Goal: Communication & Community: Answer question/provide support

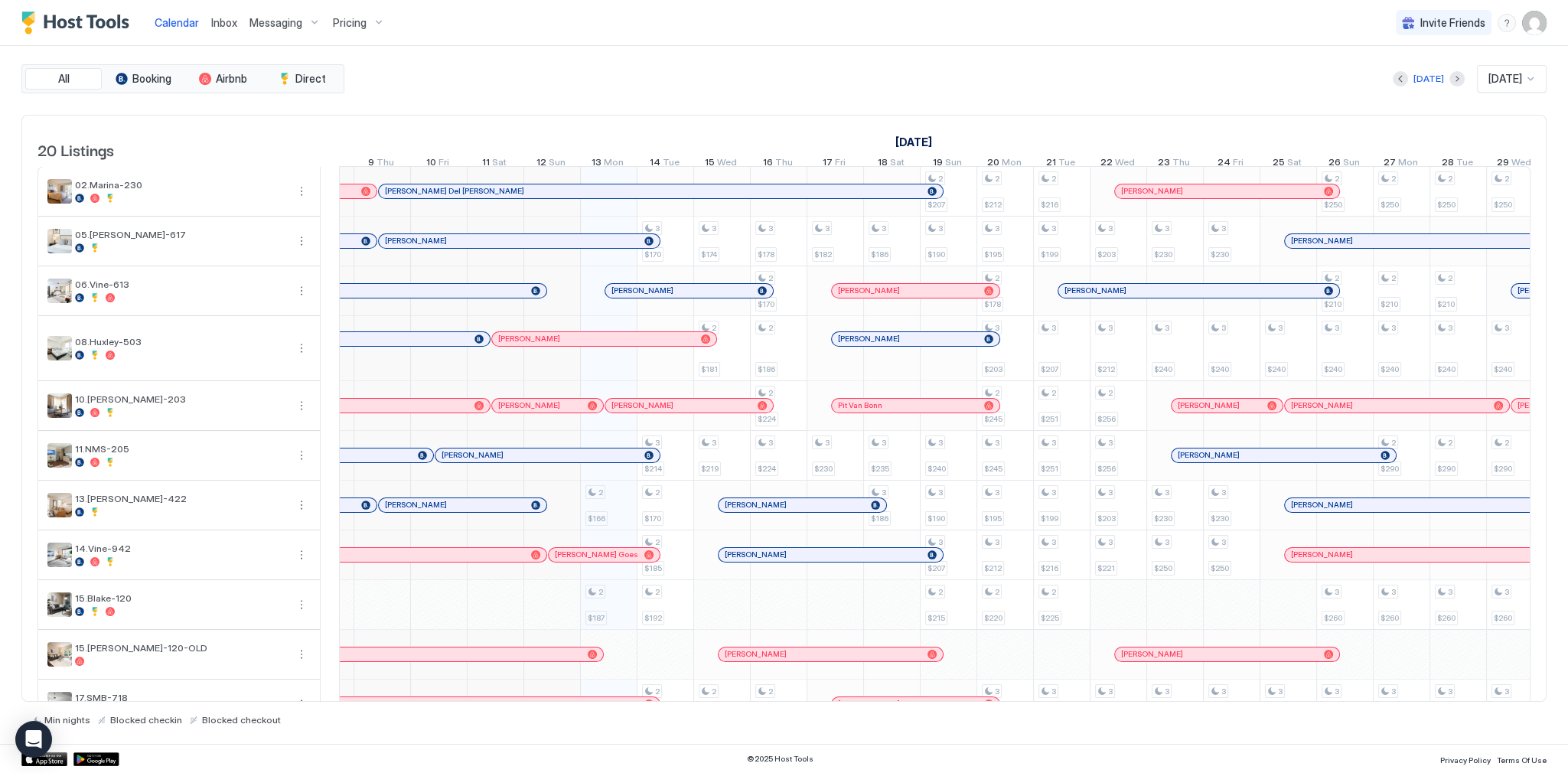
scroll to position [0, 605]
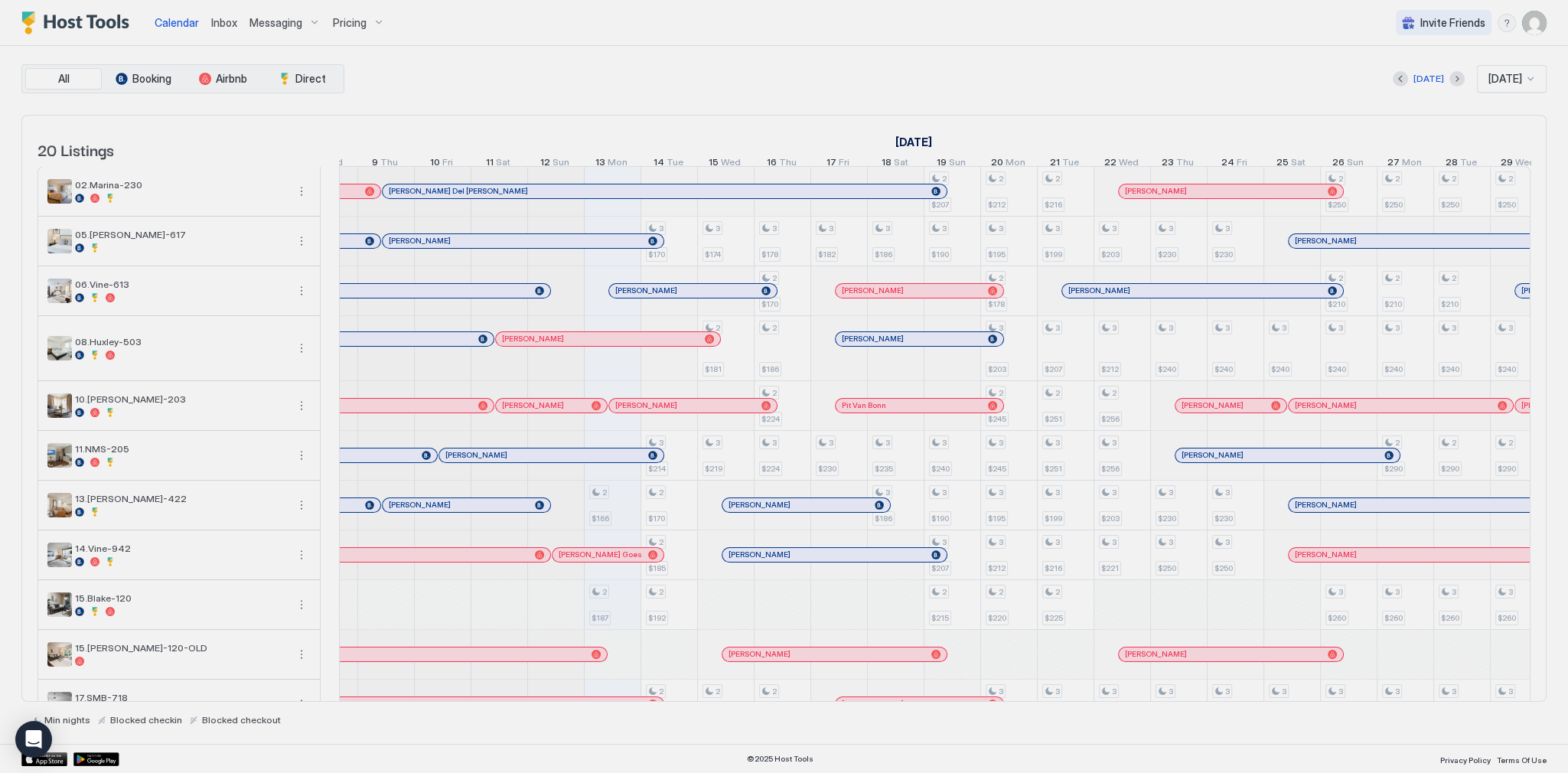
click at [644, 300] on div at bounding box center [784, 386] width 1568 height 773
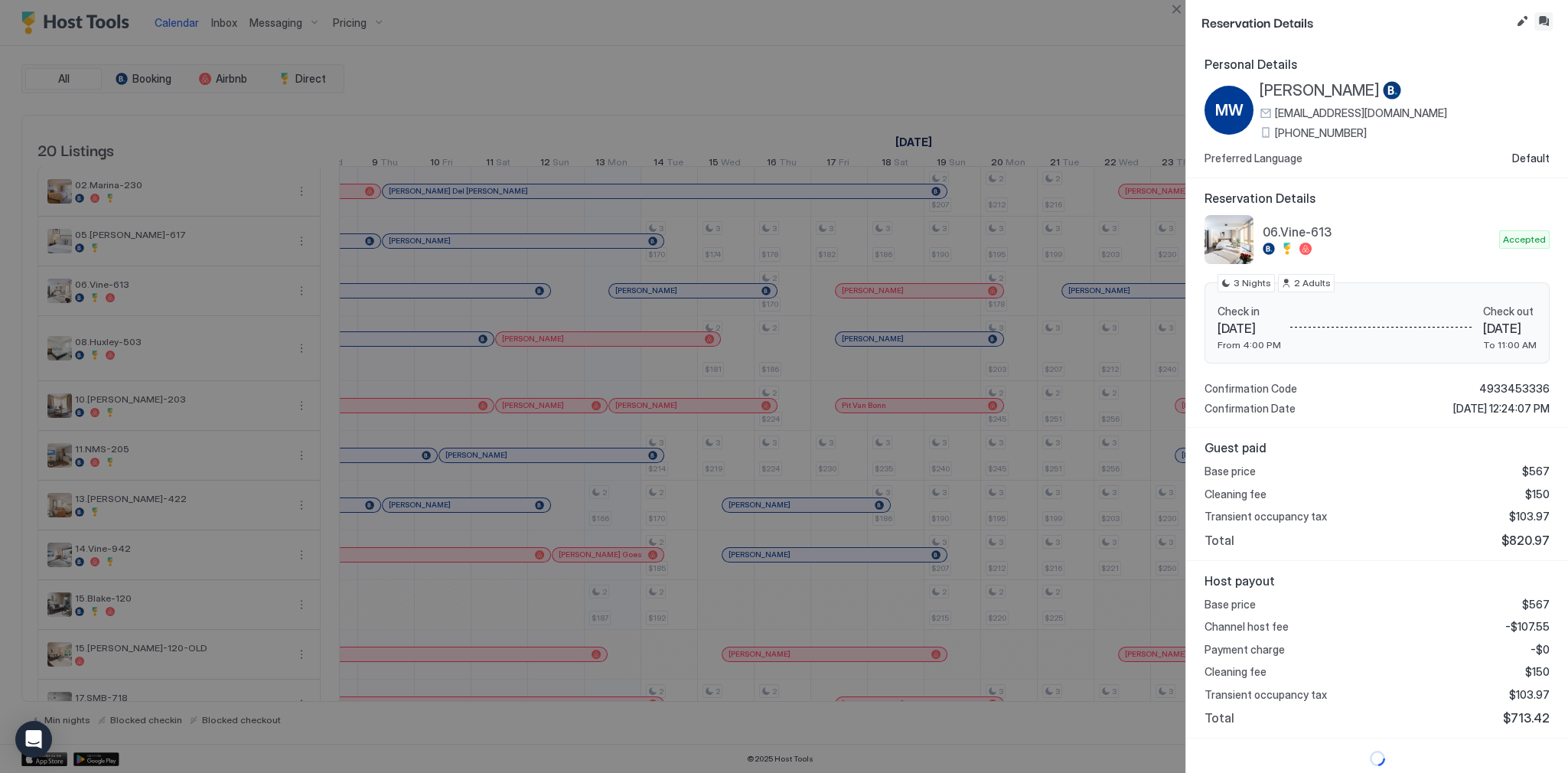
click at [1551, 21] on button "Inbox" at bounding box center [1543, 21] width 18 height 18
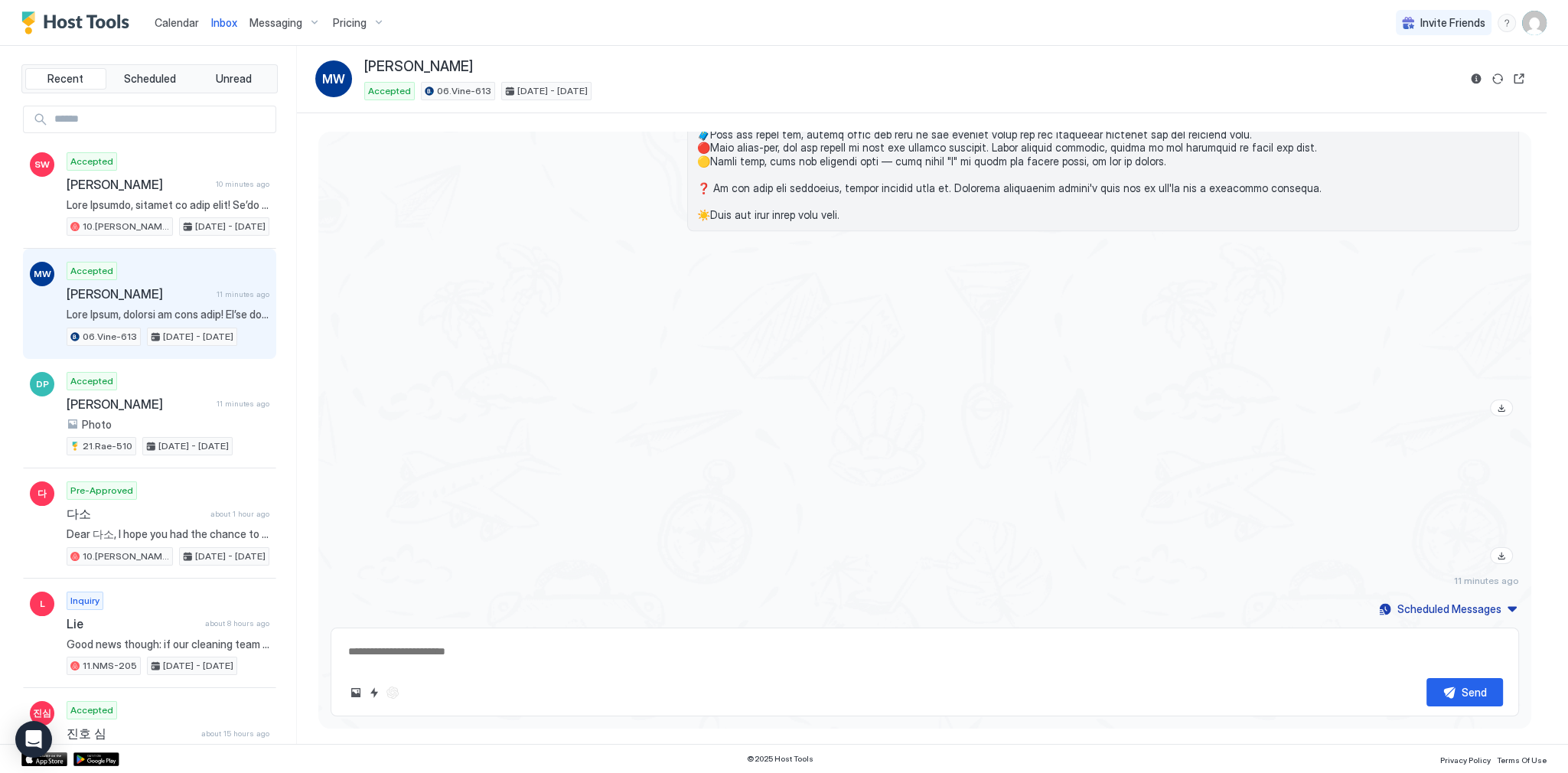
scroll to position [1800, 0]
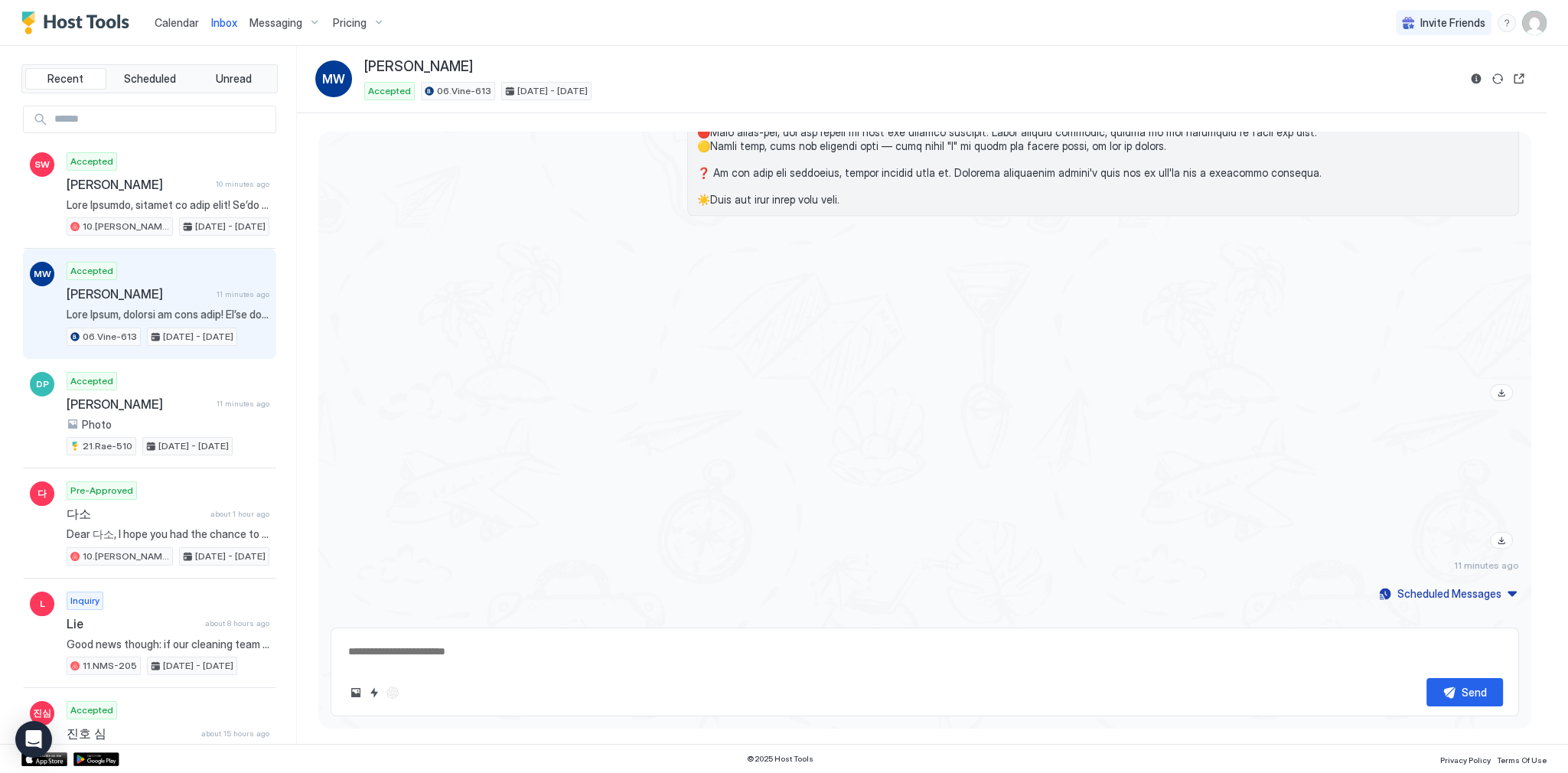
click at [697, 643] on textarea at bounding box center [924, 651] width 1156 height 28
paste textarea "**********"
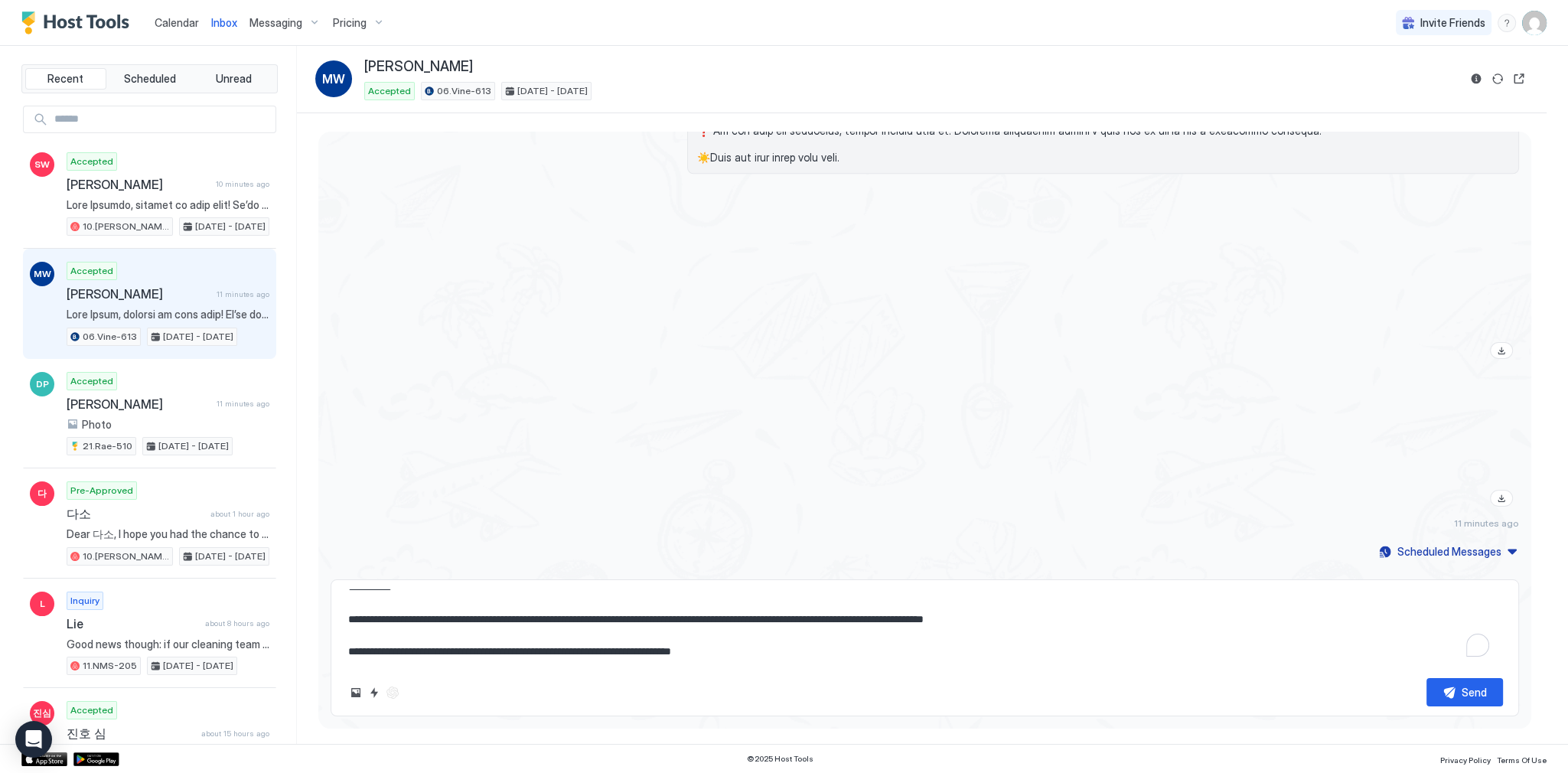
scroll to position [1850, 0]
click at [1225, 623] on textarea "**********" at bounding box center [924, 628] width 1156 height 77
type textarea "**********"
click at [1498, 684] on button "Send" at bounding box center [1463, 692] width 77 height 28
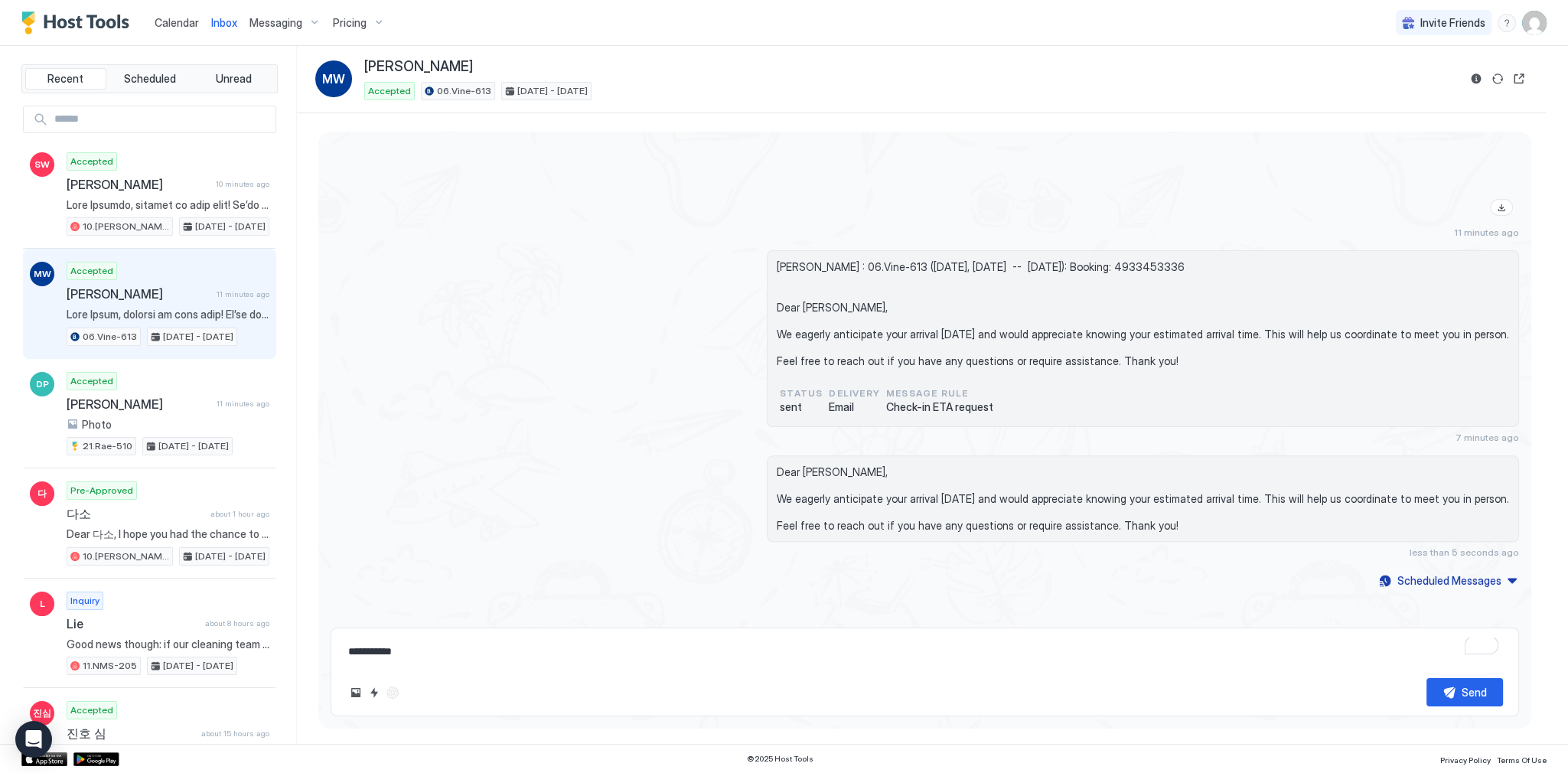
click at [689, 218] on div "11 minutes ago" at bounding box center [1102, 162] width 831 height 151
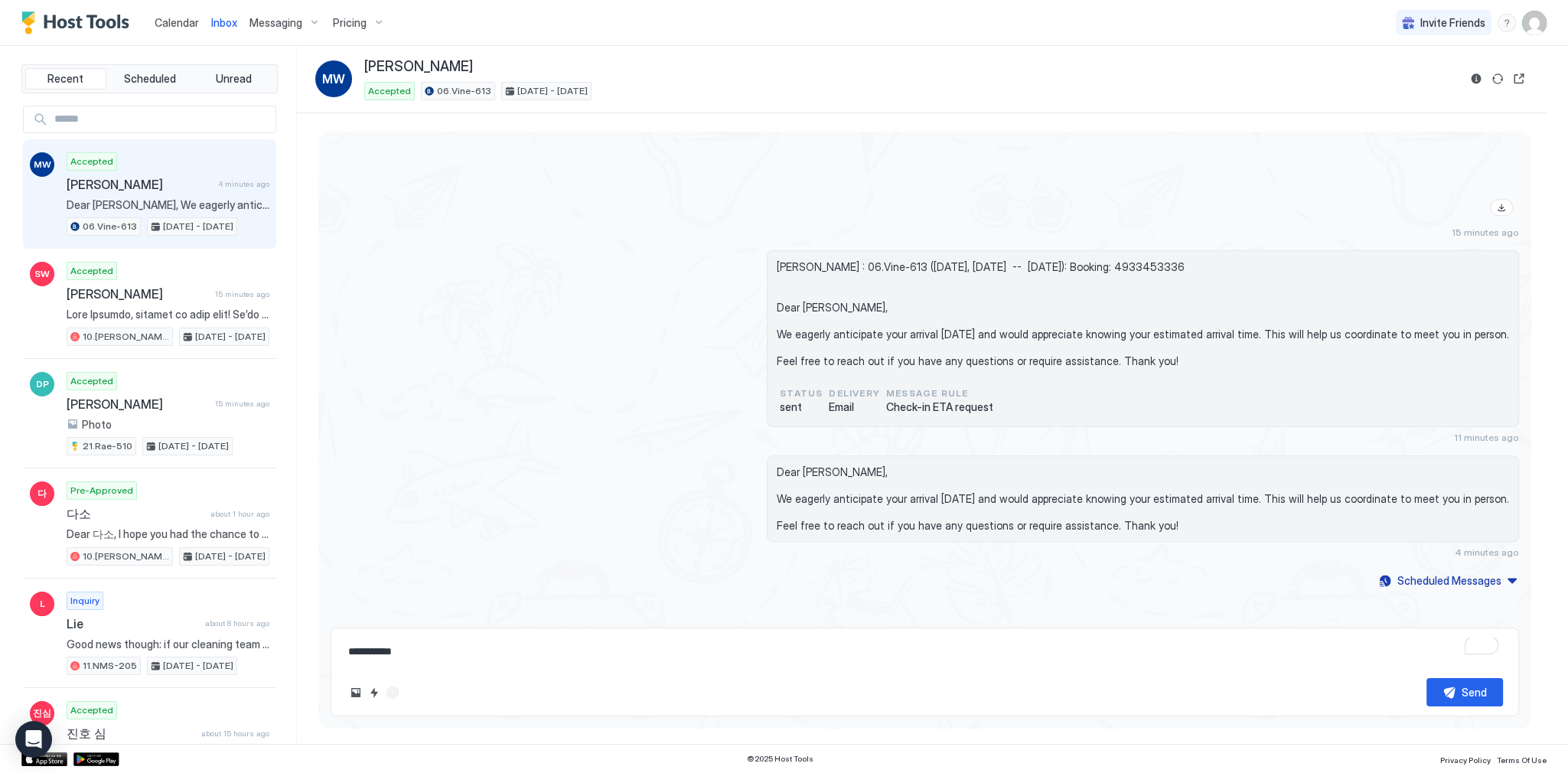
click at [151, 22] on div "Calendar" at bounding box center [176, 22] width 57 height 28
click at [159, 22] on span "Calendar" at bounding box center [176, 22] width 45 height 13
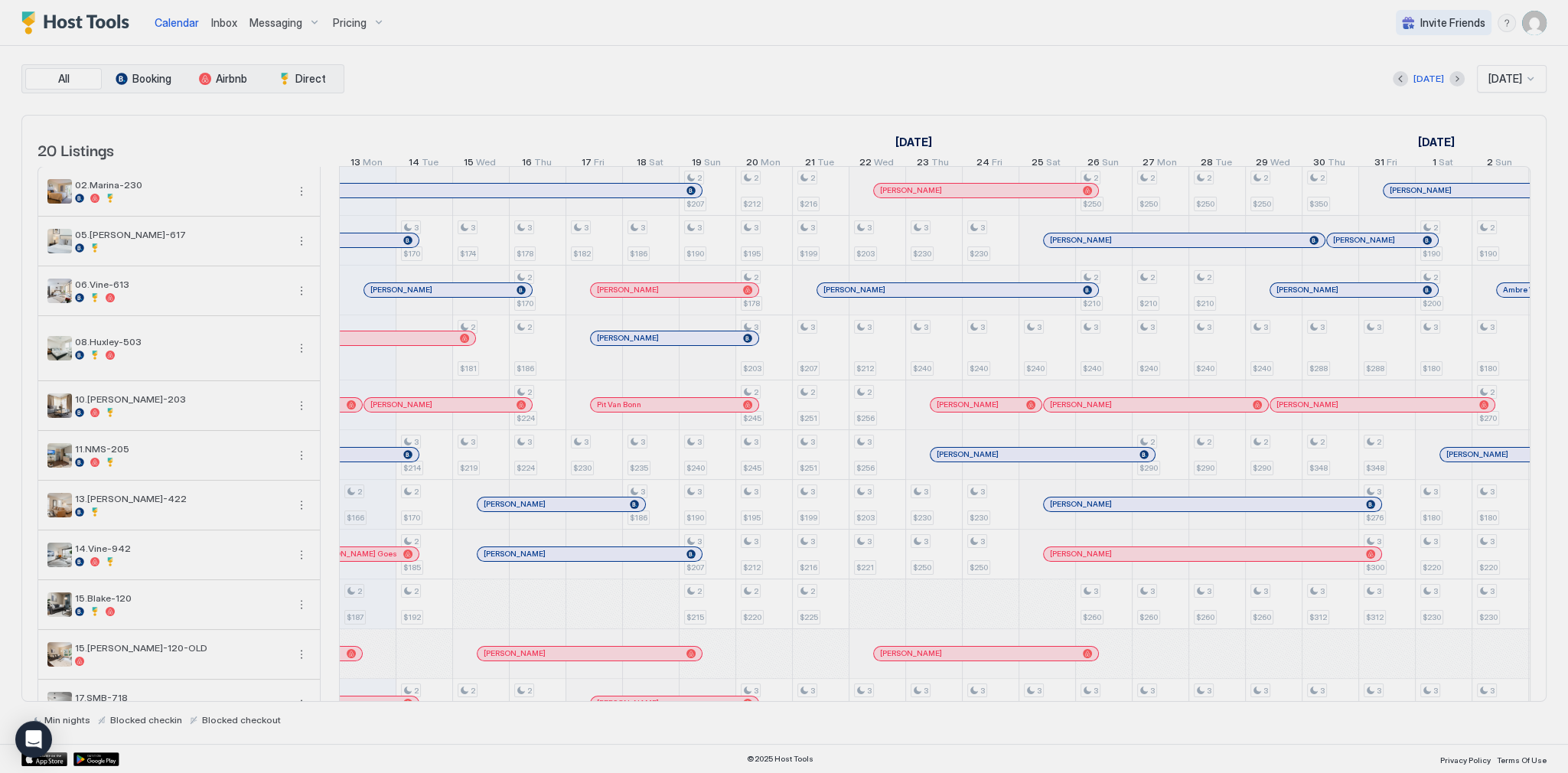
scroll to position [0, 850]
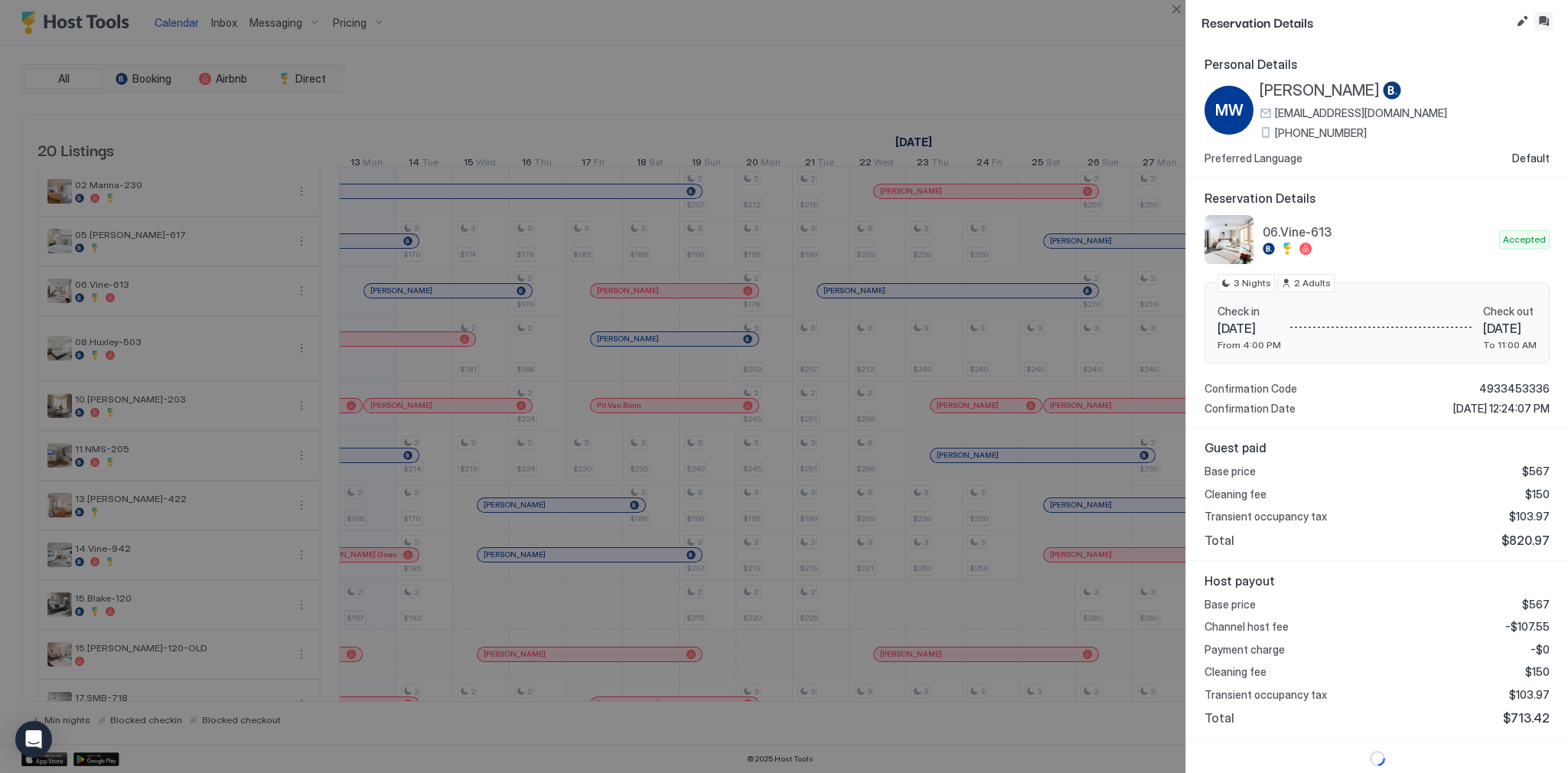
drag, startPoint x: 1548, startPoint y: 19, endPoint x: 1540, endPoint y: 23, distance: 8.9
click at [1548, 19] on button "Inbox" at bounding box center [1543, 21] width 18 height 18
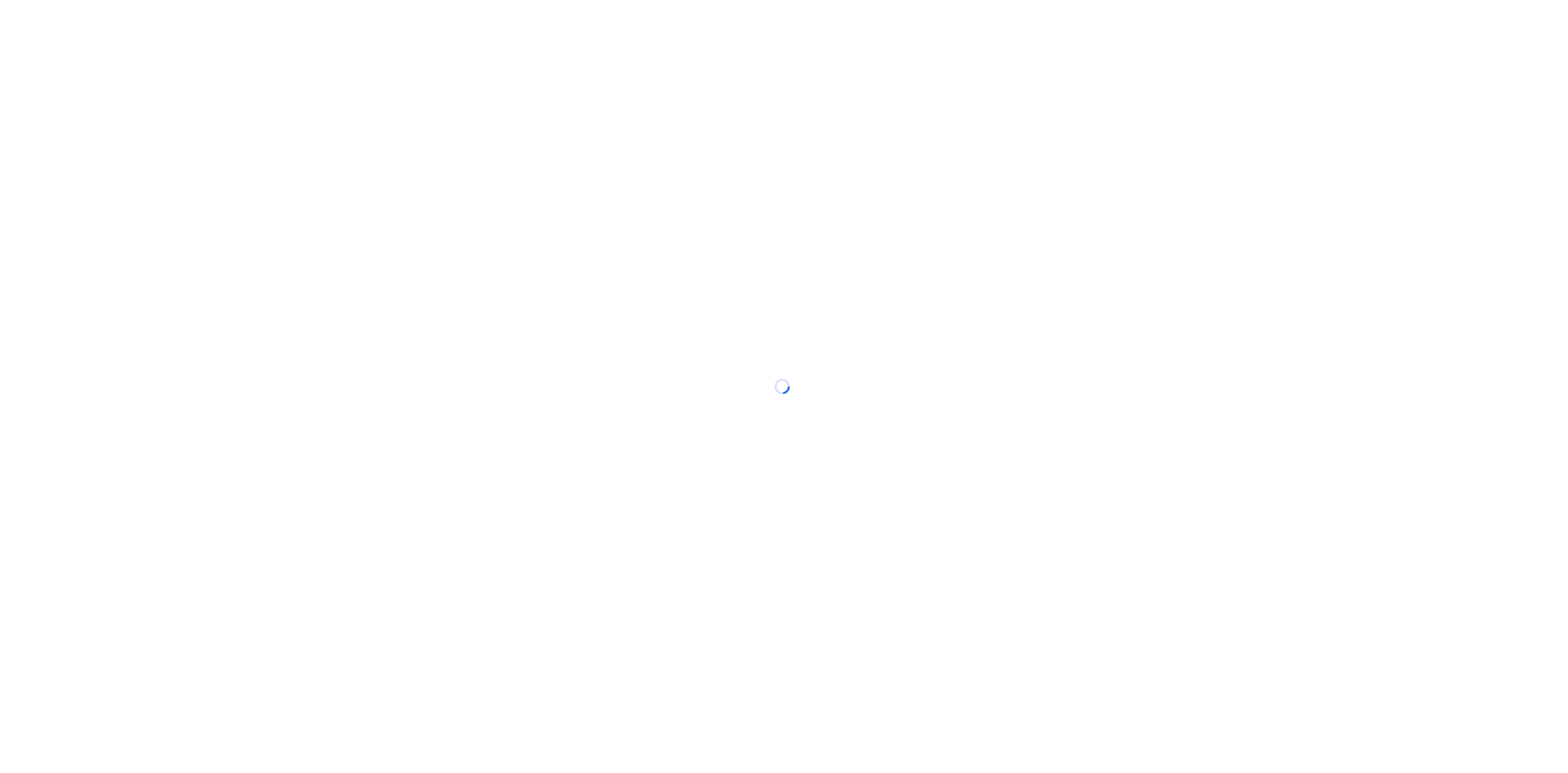
click at [377, 163] on div at bounding box center [784, 386] width 1568 height 773
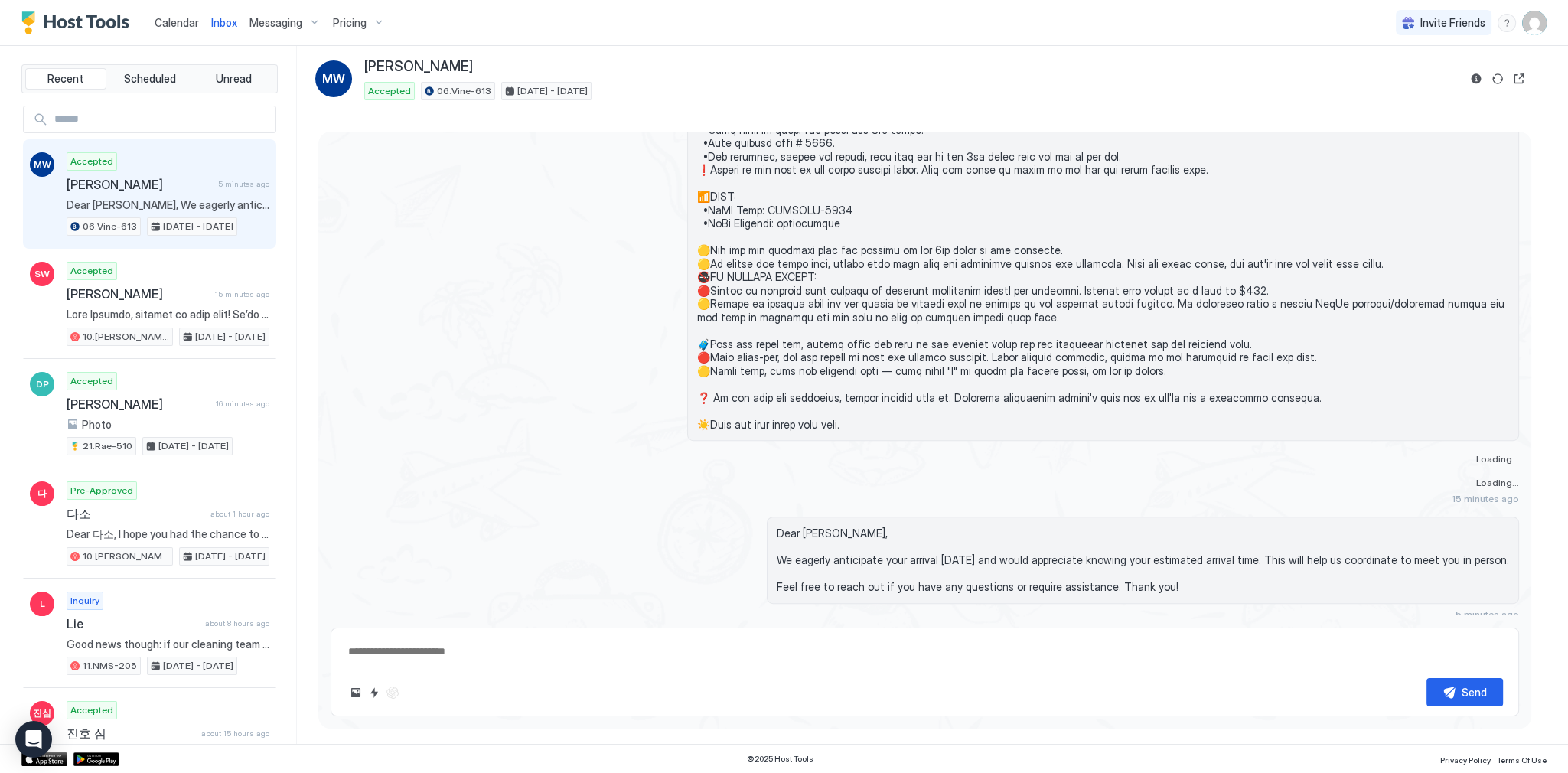
click at [836, 2] on div "Calendar Inbox Messaging Pricing Invite Friends SG" at bounding box center [784, 23] width 1568 height 46
type textarea "*"
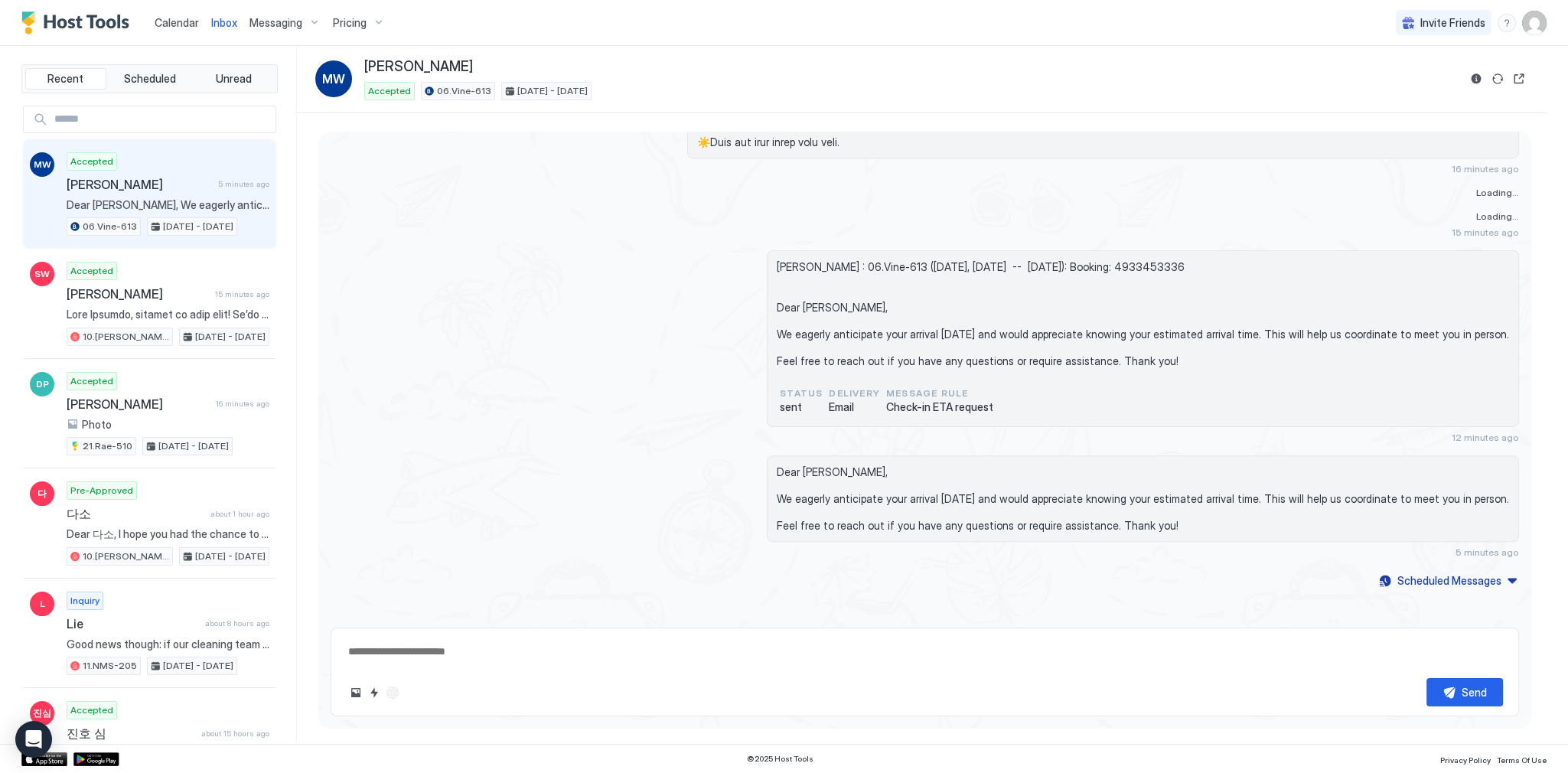
click at [831, 108] on div "Inbox MW Marco Wilhelm Accepted 06.Vine-613 Oct 13 - 16, 2025" at bounding box center [921, 80] width 1249 height 68
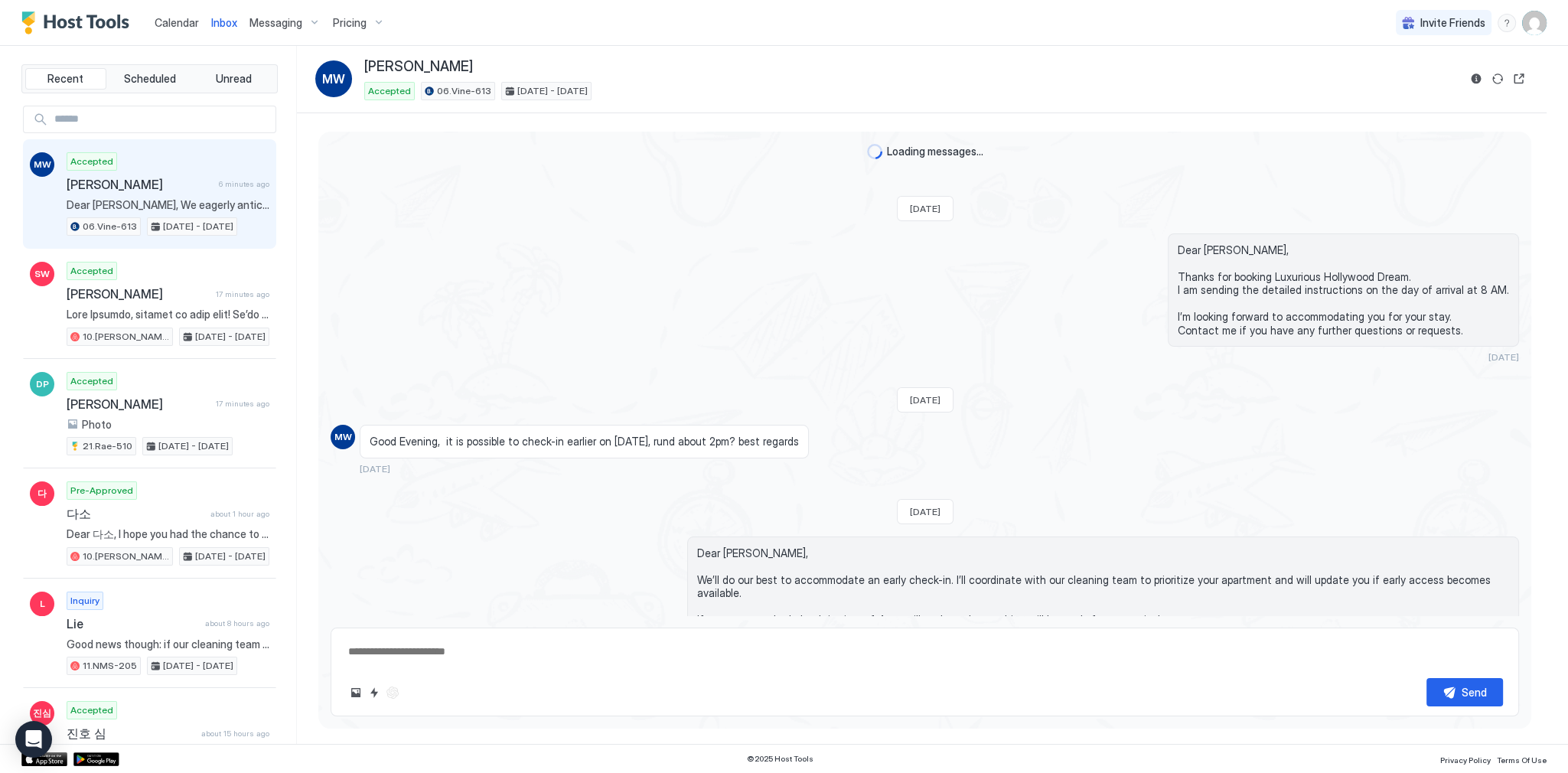
scroll to position [2134, 0]
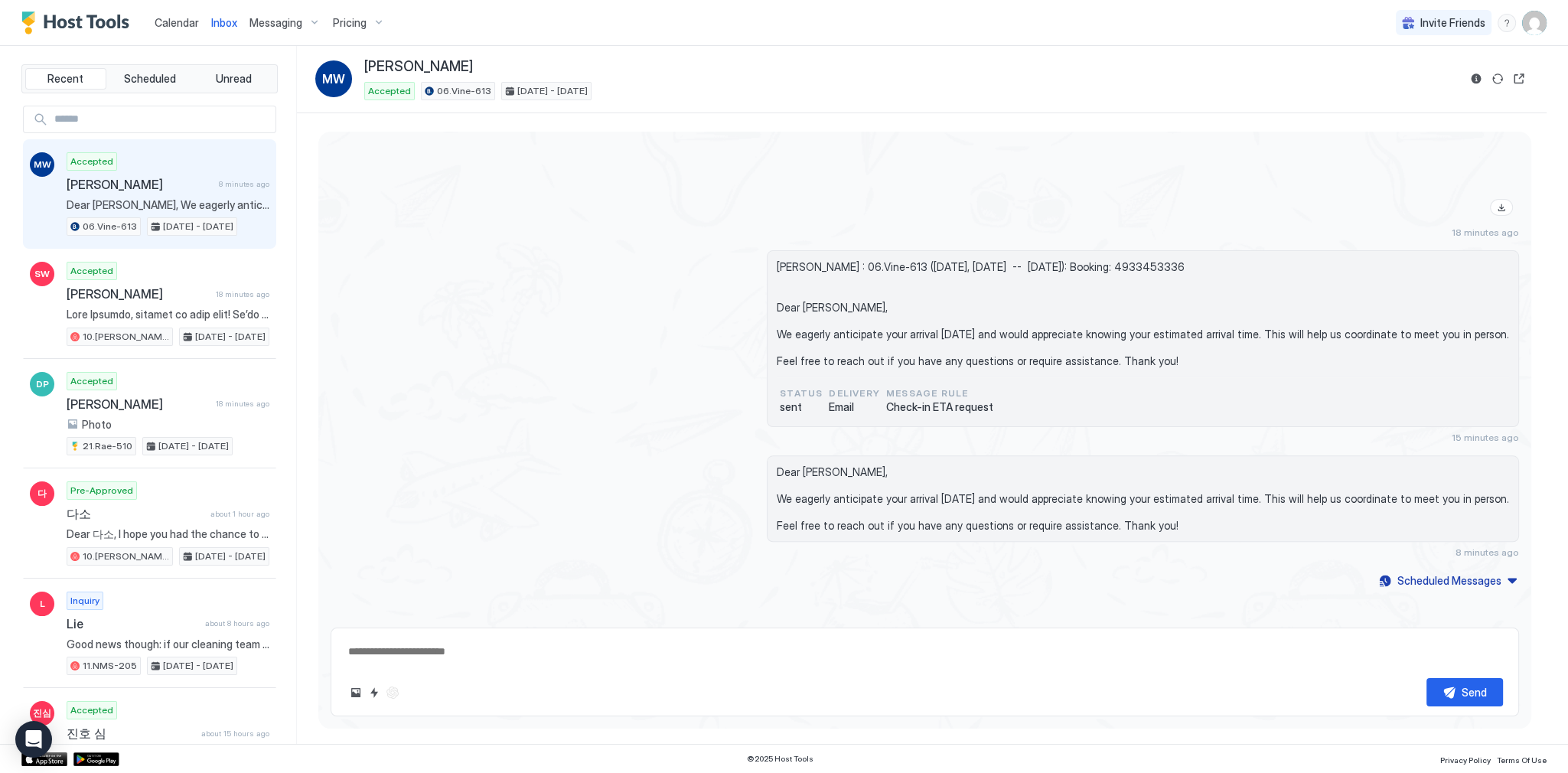
click at [954, 260] on span "[PERSON_NAME] : 06.Vine-613 ([DATE], [DATE] -- [DATE]): Booking: 4933453336 Dea…" at bounding box center [1142, 314] width 732 height 108
click at [930, 200] on div at bounding box center [1102, 154] width 831 height 135
click at [863, 144] on div at bounding box center [1102, 154] width 831 height 135
type textarea "*"
click at [792, 213] on div "19 minutes ago" at bounding box center [1102, 162] width 831 height 151
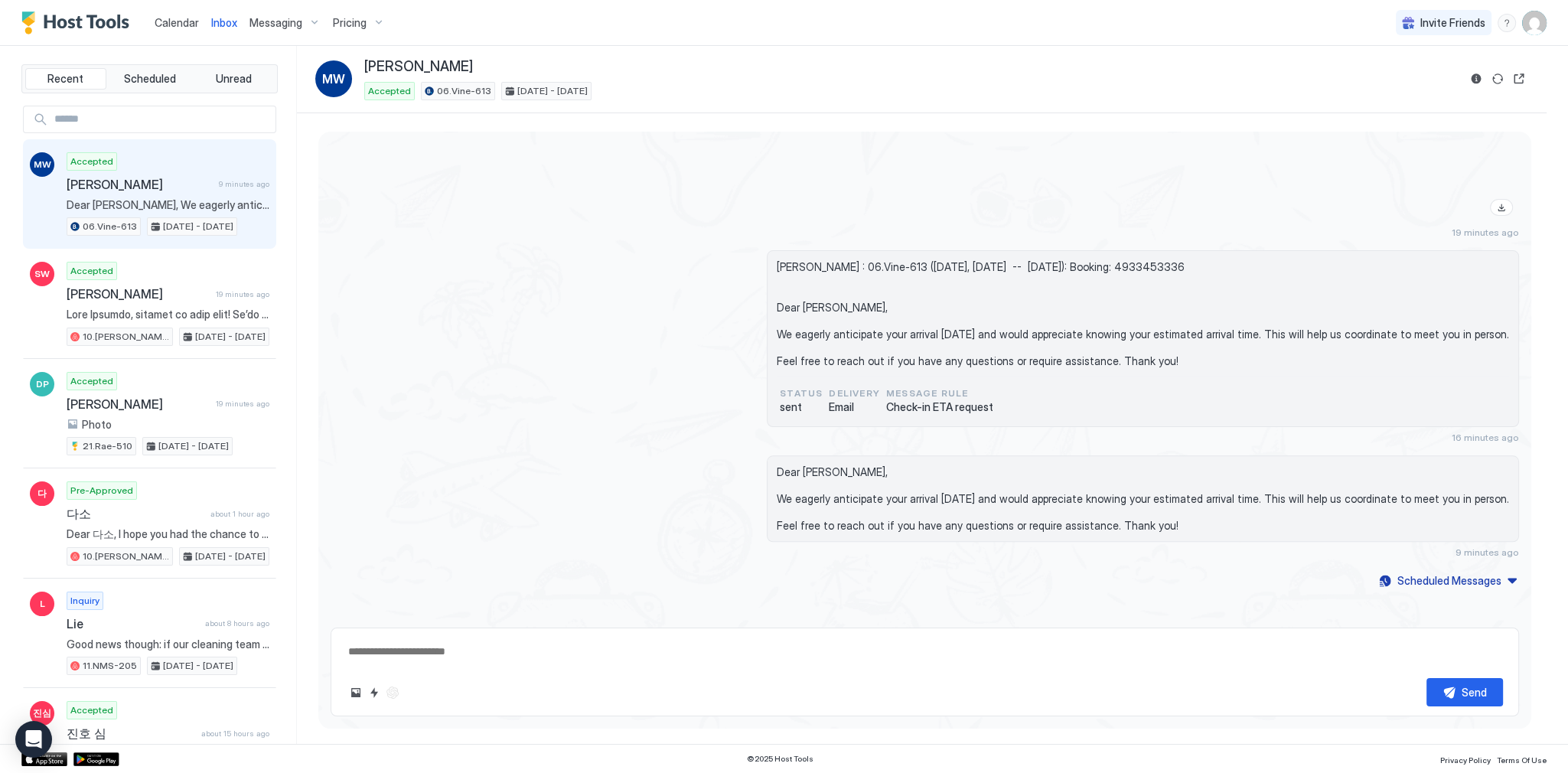
click at [173, 27] on span "Calendar" at bounding box center [176, 22] width 45 height 13
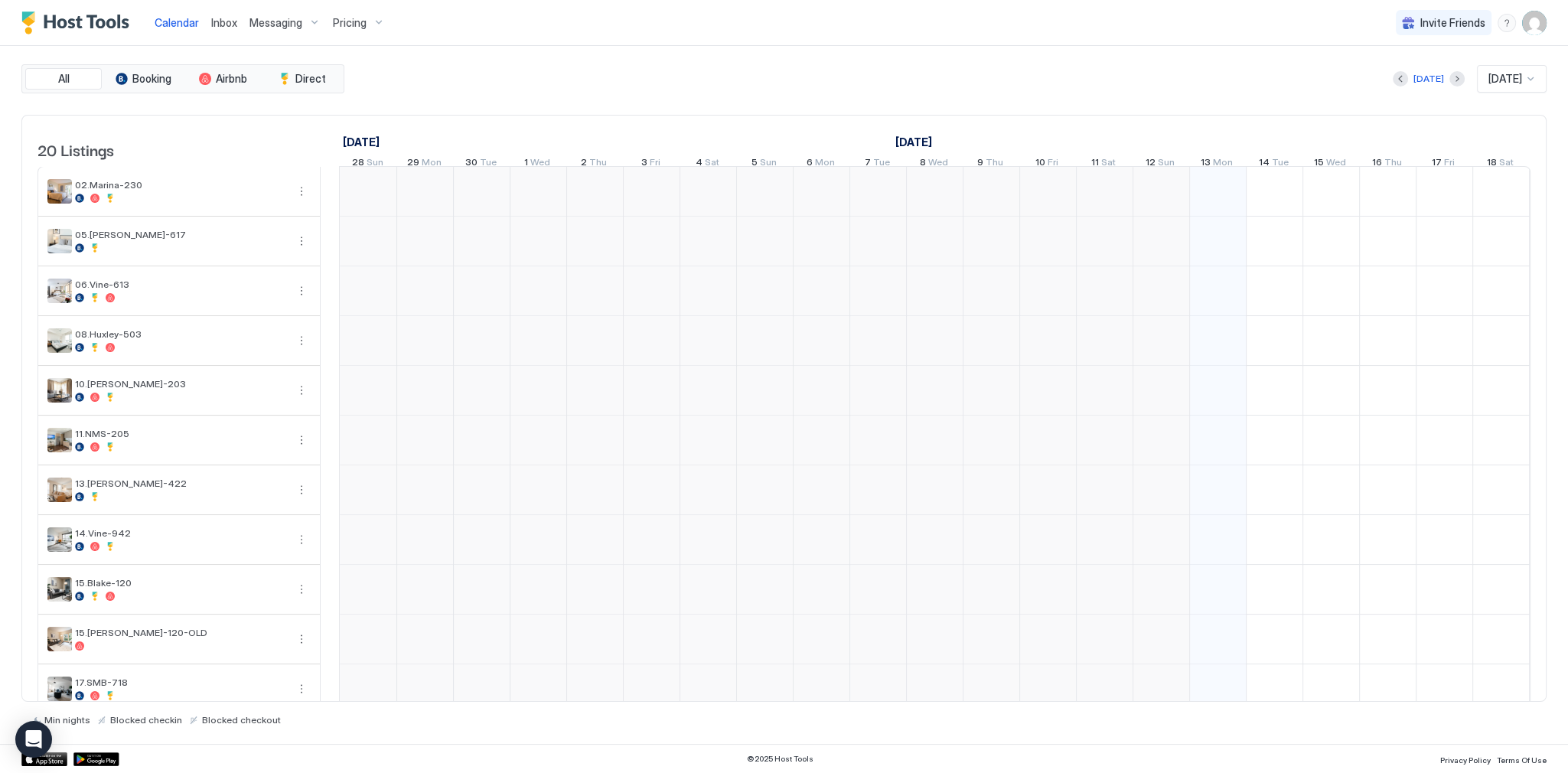
scroll to position [0, 850]
click at [806, 118] on div "September 2025 October 2025 November 2025 28 Sun 29 Mon 30 Tue 1 Wed 2 Thu 3 Fr…" at bounding box center [934, 145] width 1191 height 60
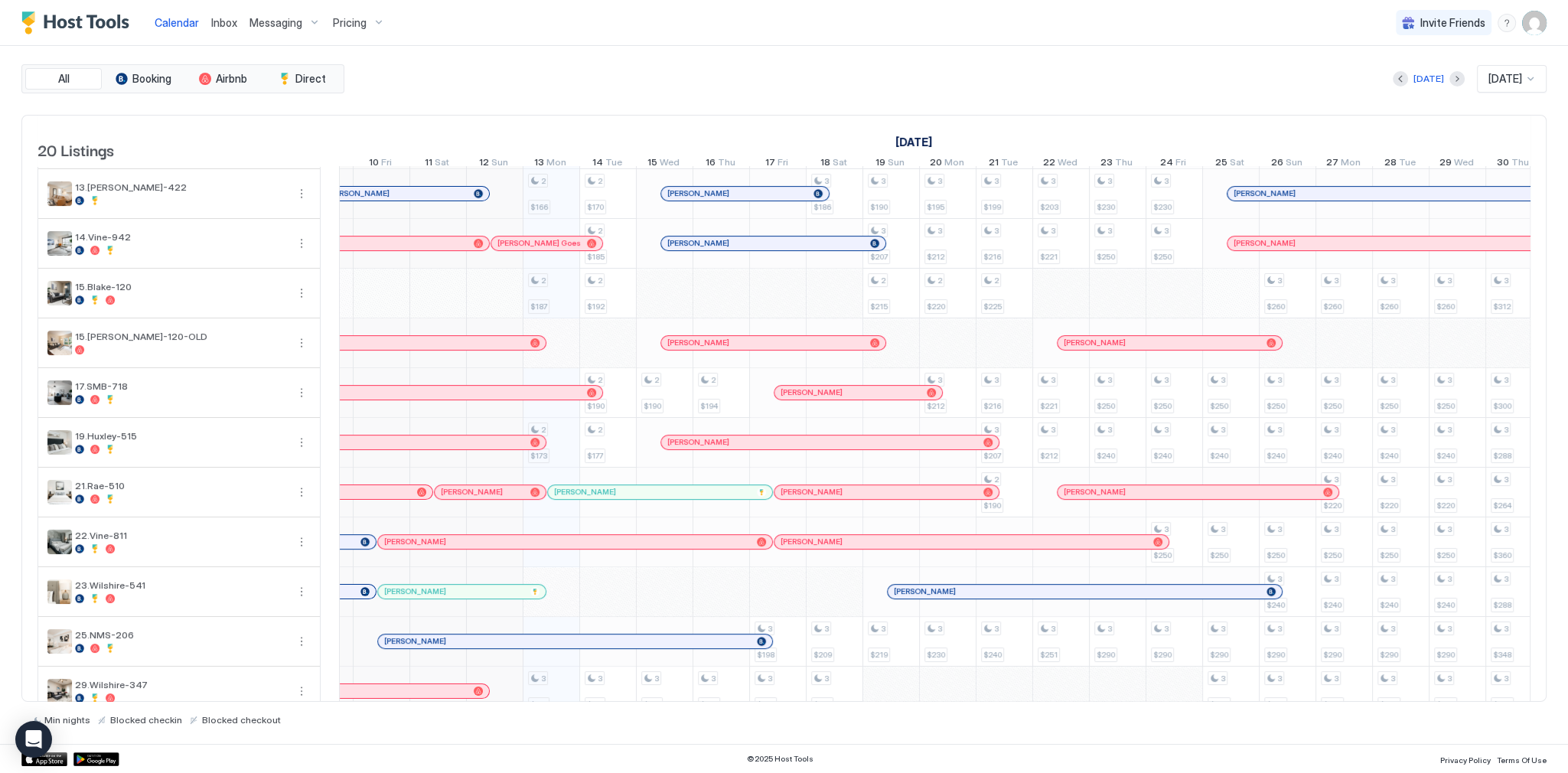
scroll to position [0, 0]
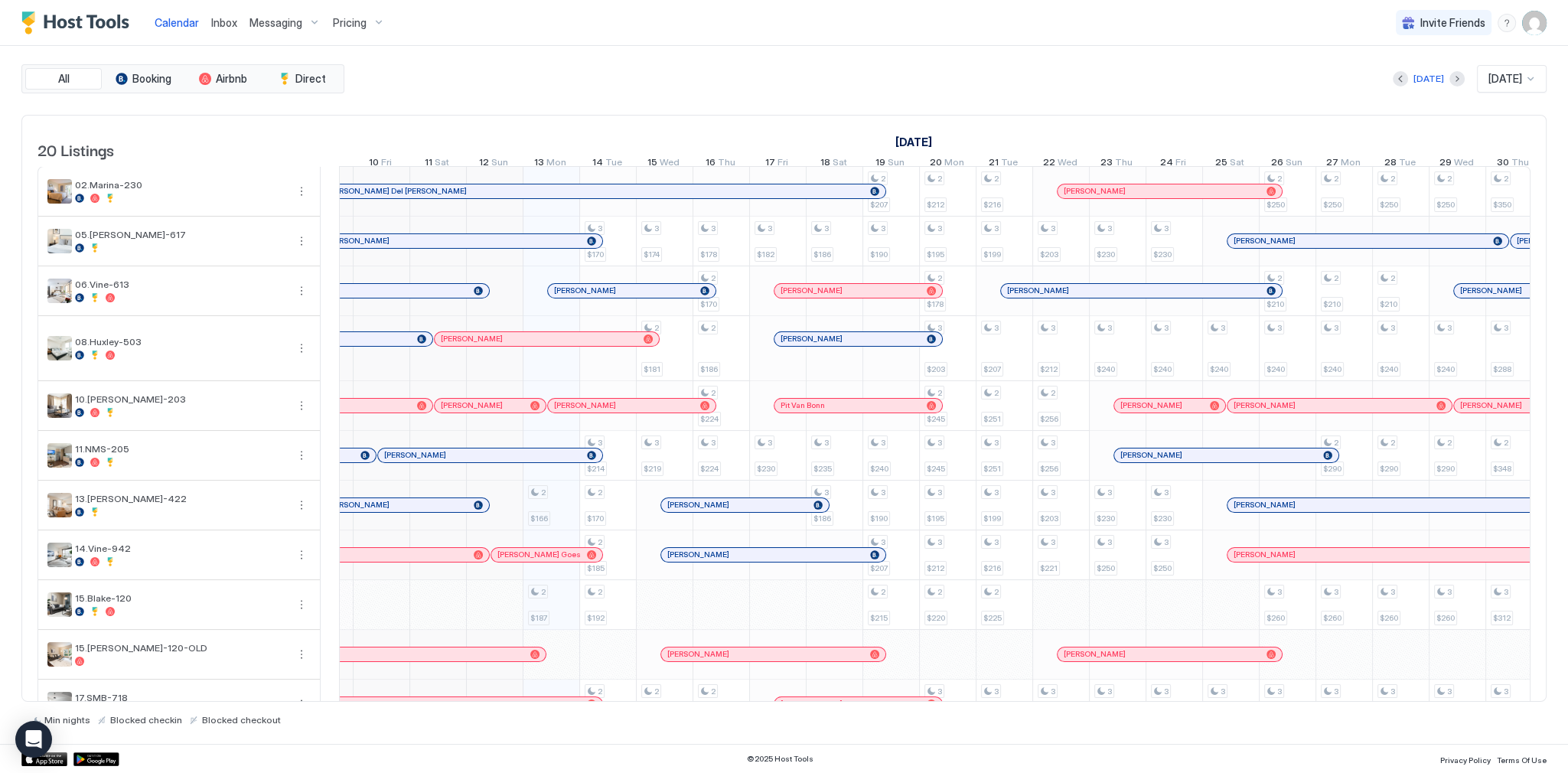
click at [738, 65] on div "Today Oct 2025" at bounding box center [947, 79] width 1199 height 28
